Goal: Information Seeking & Learning: Learn about a topic

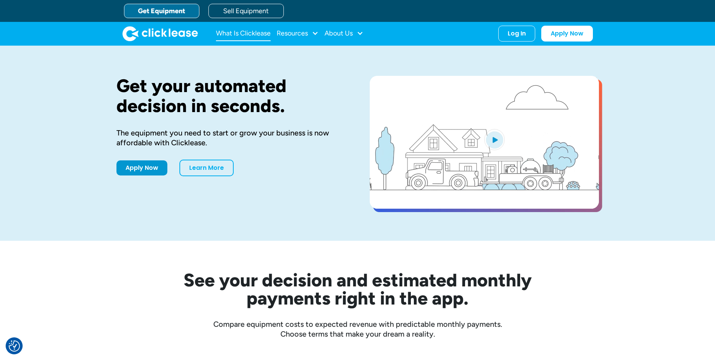
click at [250, 34] on link "What Is Clicklease" at bounding box center [243, 33] width 55 height 15
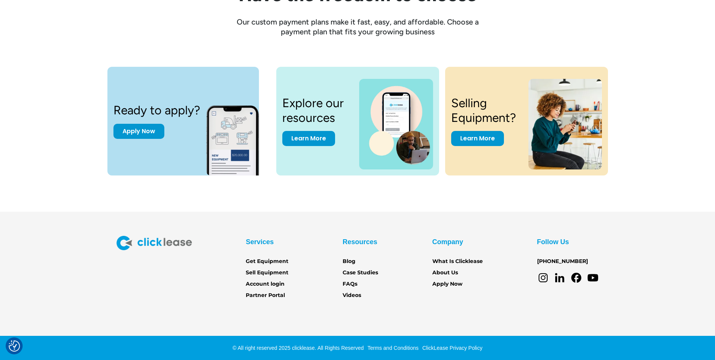
scroll to position [1003, 0]
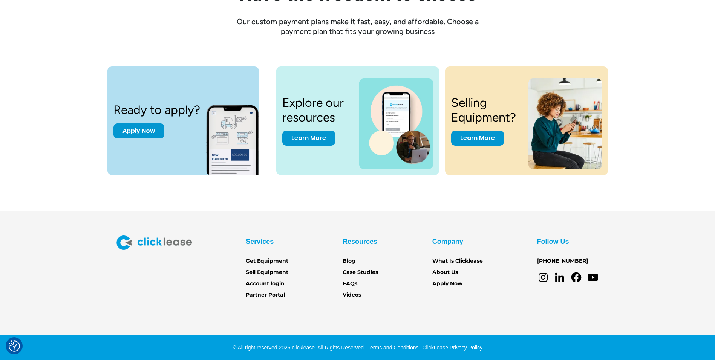
click at [268, 260] on link "Get Equipment" at bounding box center [267, 261] width 43 height 8
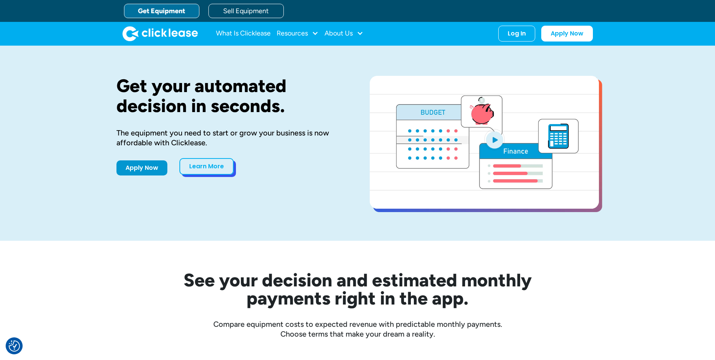
click at [195, 168] on link "Learn More" at bounding box center [207, 166] width 54 height 17
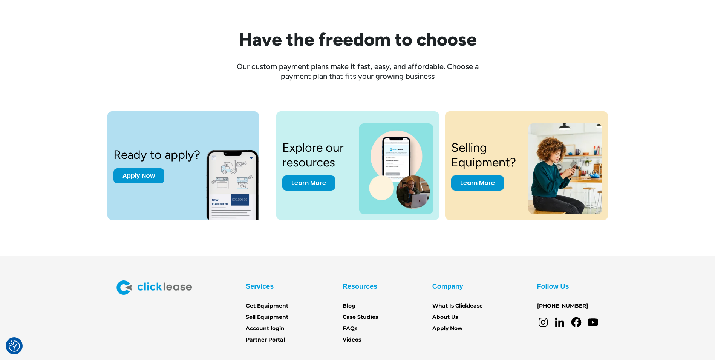
scroll to position [1003, 0]
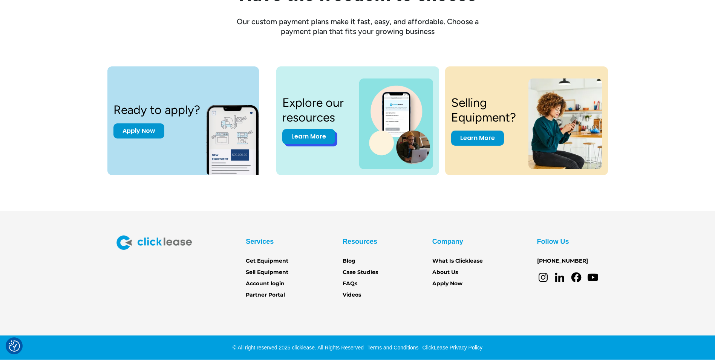
click at [322, 138] on link "Learn More" at bounding box center [309, 136] width 53 height 15
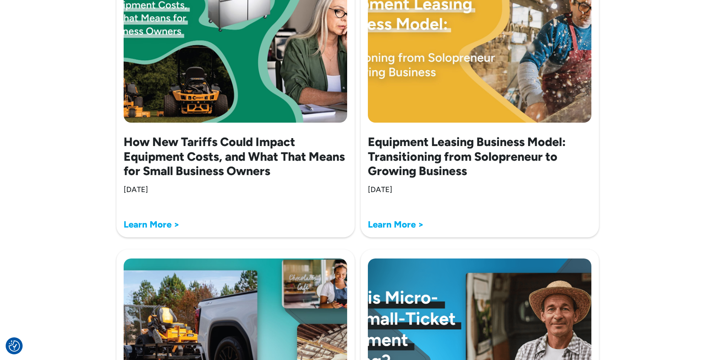
scroll to position [1773, 0]
